Goal: Task Accomplishment & Management: Complete application form

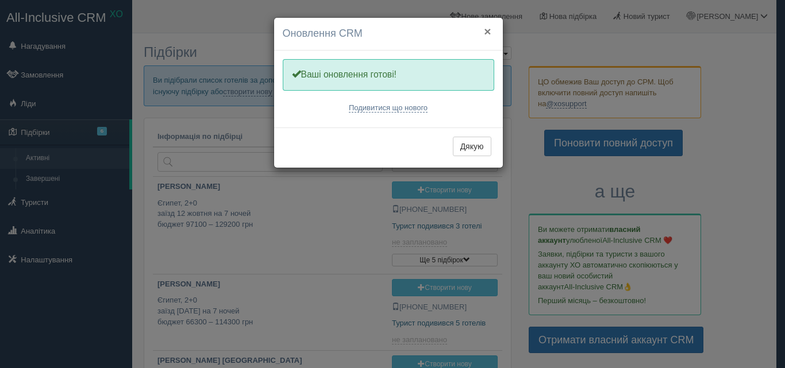
click at [487, 31] on button "×" at bounding box center [487, 31] width 7 height 12
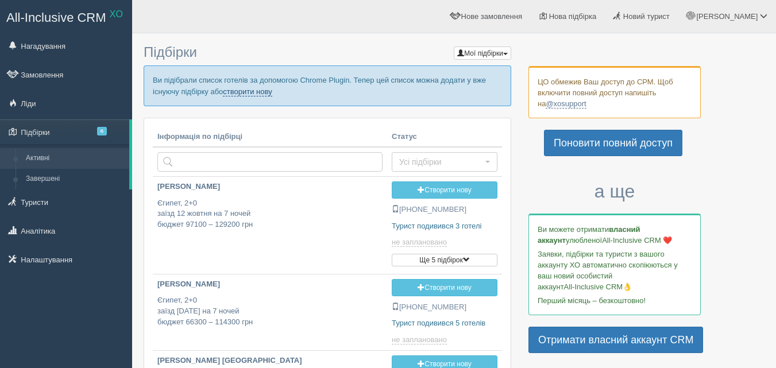
click at [247, 92] on link "створити нову" at bounding box center [247, 91] width 49 height 9
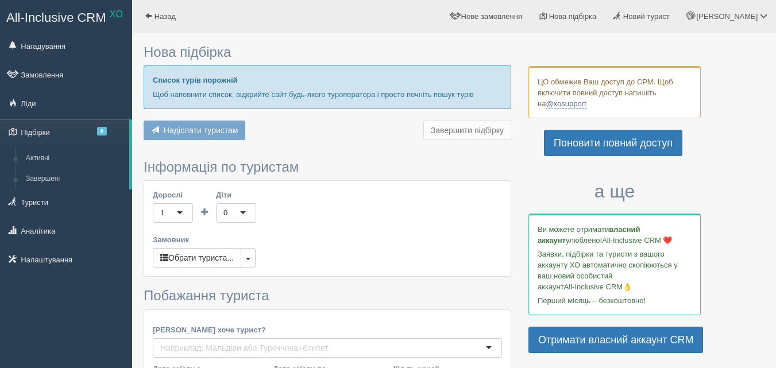
type input "6"
type input "80900"
type input "100800"
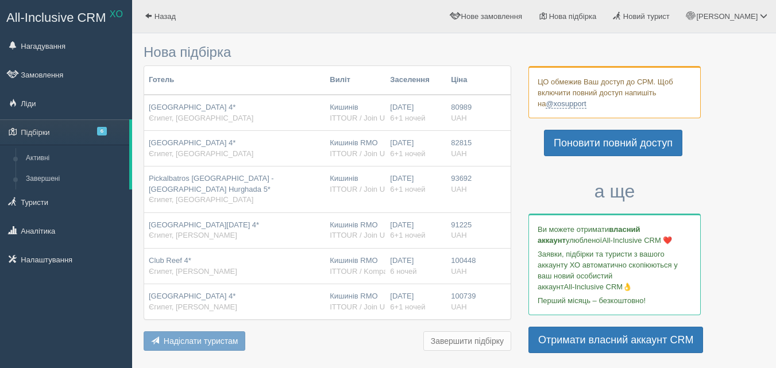
click at [171, 112] on div "ZYA Regina Resort & Aqua Park 4* Єгипет, Хургада" at bounding box center [235, 112] width 172 height 21
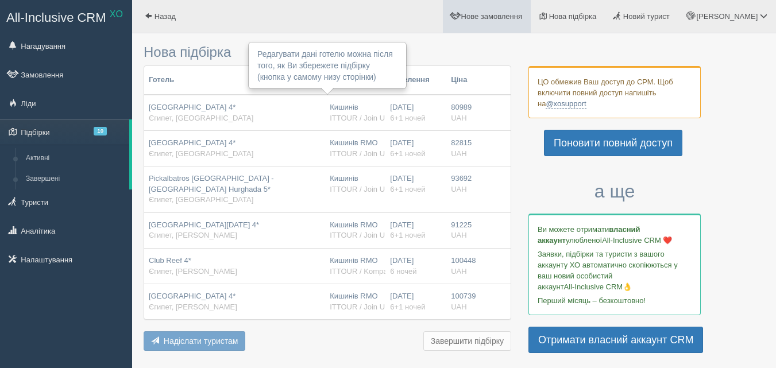
type input "76600"
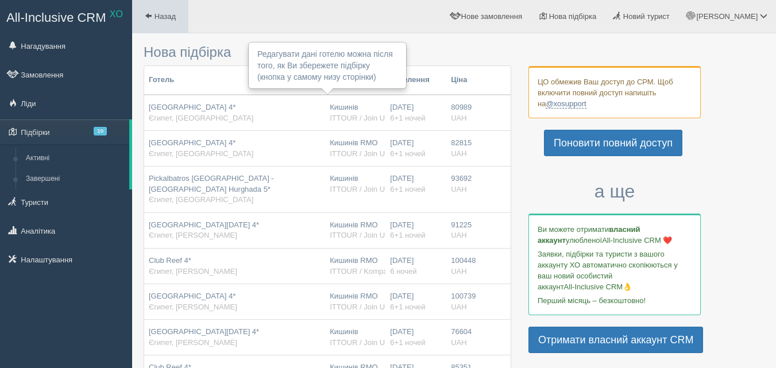
click at [163, 16] on span "Назад" at bounding box center [165, 16] width 21 height 9
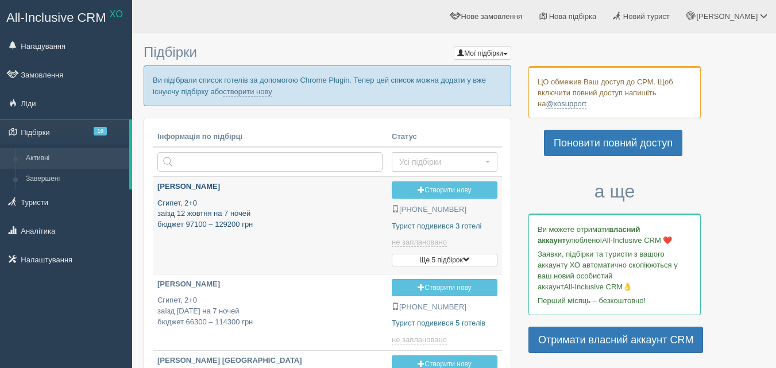
type input "[DATE] 10:45"
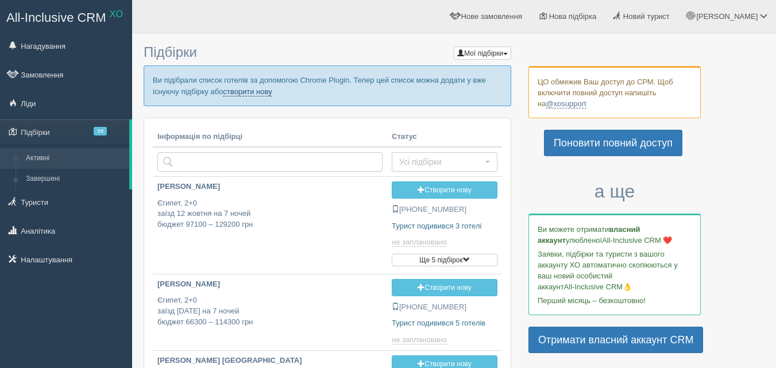
click at [245, 90] on link "створити нову" at bounding box center [247, 91] width 49 height 9
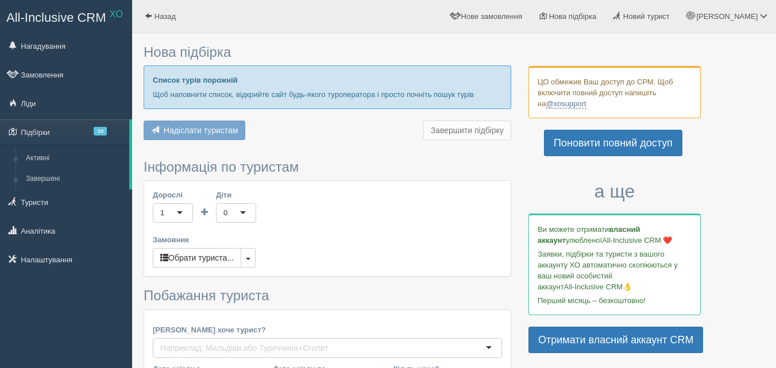
type input "6"
type input "76600"
type input "100800"
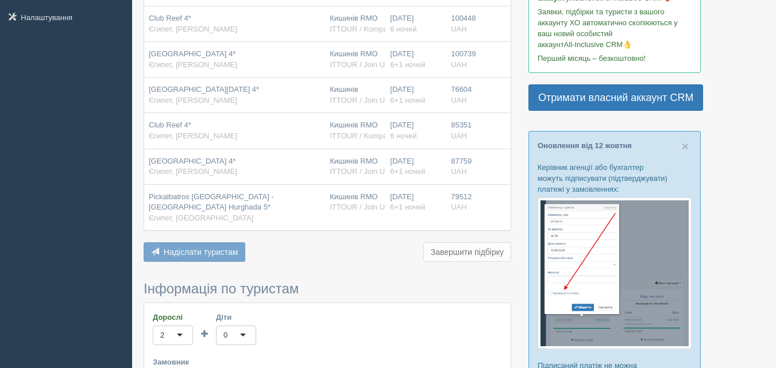
scroll to position [345, 0]
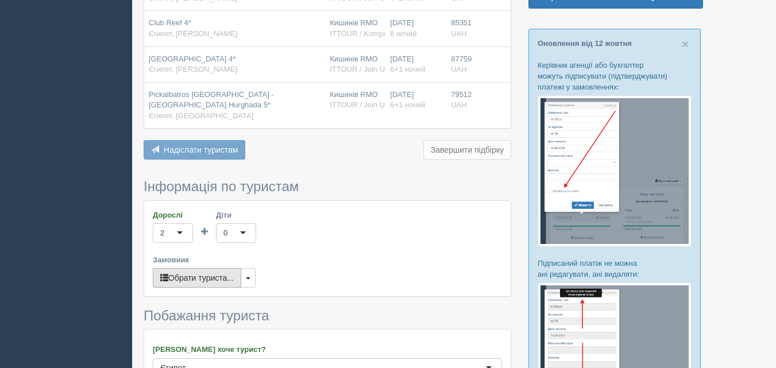
click at [185, 274] on button "Обрати туриста..." at bounding box center [197, 278] width 88 height 20
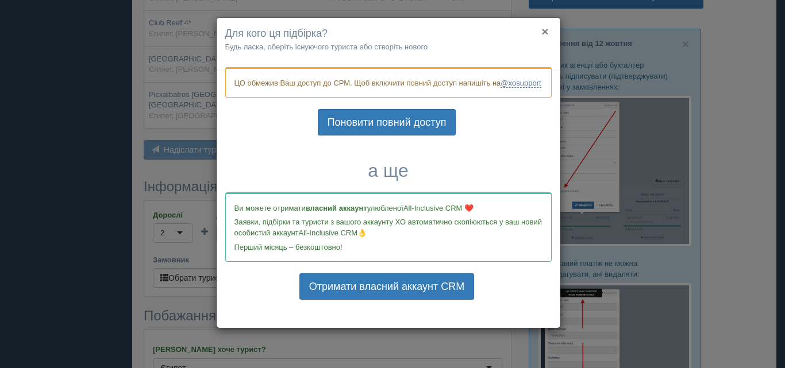
click at [548, 33] on button "×" at bounding box center [544, 31] width 7 height 12
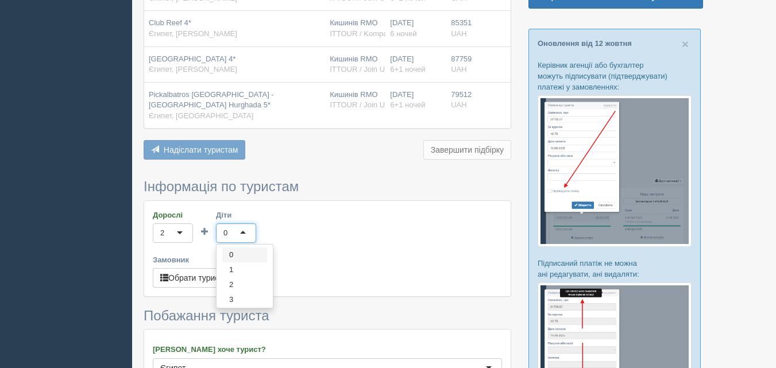
click at [247, 234] on div "0" at bounding box center [236, 234] width 40 height 20
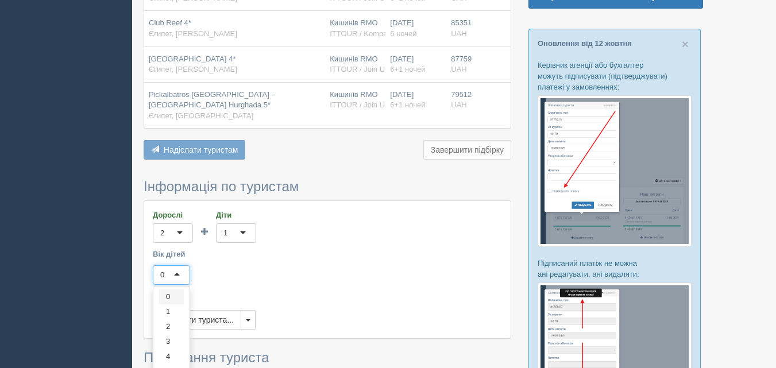
click at [183, 272] on div "0" at bounding box center [171, 275] width 37 height 20
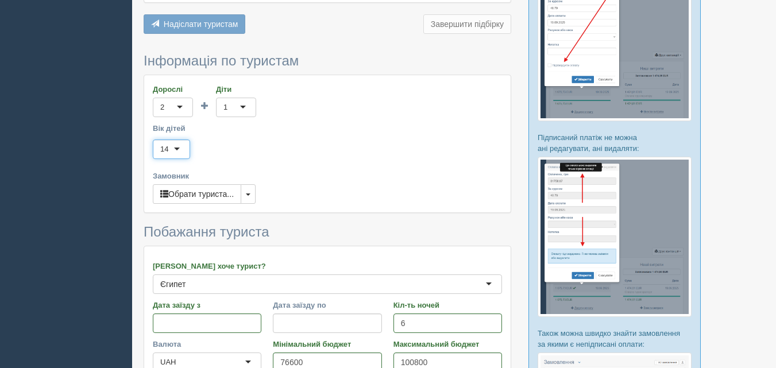
scroll to position [575, 0]
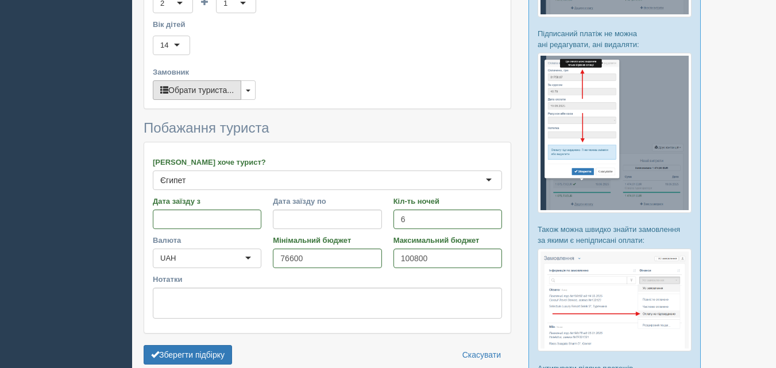
click at [215, 87] on button "Обрати туриста..." at bounding box center [197, 90] width 88 height 20
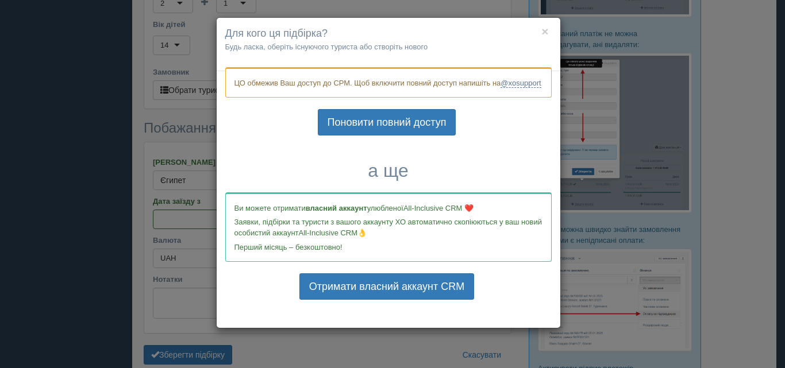
click at [551, 33] on h4 "Для кого ця підбірка?" at bounding box center [388, 33] width 326 height 15
click at [542, 29] on button "×" at bounding box center [544, 31] width 7 height 12
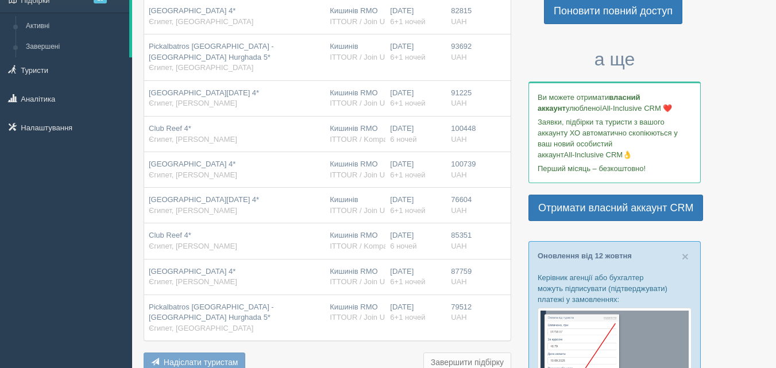
scroll to position [115, 0]
